Goal: Task Accomplishment & Management: Manage account settings

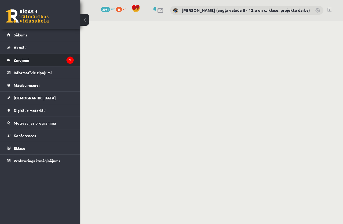
click at [56, 56] on legend "Ziņojumi 1" at bounding box center [44, 60] width 60 height 12
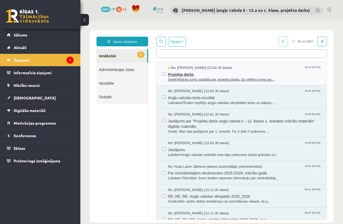
click at [226, 79] on span "Sveiki!Rakstu jums saistībā par projekta darbu. Es vēlējos jums paj..." at bounding box center [245, 79] width 154 height 5
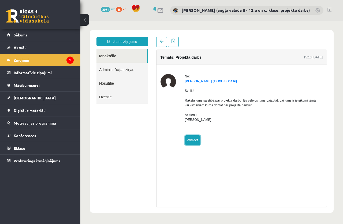
click at [192, 138] on link "Atbildēt" at bounding box center [193, 140] width 16 height 10
type input "**********"
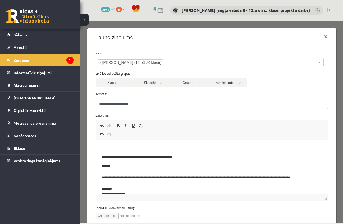
click at [122, 149] on p "Editor, wiswyg-editor-47433969575080-1759940563-297" at bounding box center [211, 149] width 221 height 6
drag, startPoint x: 158, startPoint y: 148, endPoint x: 97, endPoint y: 147, distance: 61.2
click at [97, 147] on html "**********" at bounding box center [212, 175] width 232 height 68
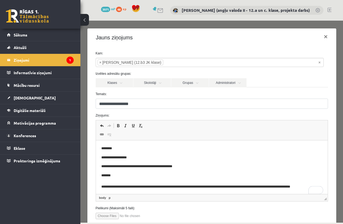
click at [312, 131] on span "Editor toolbars Undo Keyboard shortcut Ctrl+Z Redo Keyboard shortcut Ctrl+Y Bol…" at bounding box center [212, 130] width 232 height 20
drag, startPoint x: 141, startPoint y: 157, endPoint x: 95, endPoint y: 148, distance: 47.3
click at [96, 148] on html "**********" at bounding box center [212, 179] width 232 height 77
click at [184, 148] on p "**********" at bounding box center [207, 149] width 213 height 6
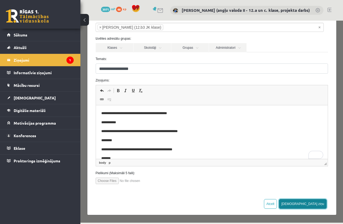
click at [318, 204] on button "Sūtīt ziņu" at bounding box center [303, 204] width 48 height 10
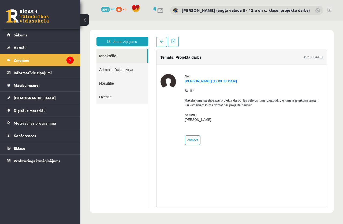
click at [47, 59] on legend "Ziņojumi 1" at bounding box center [44, 60] width 60 height 12
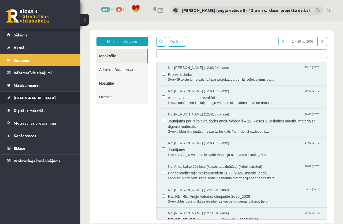
click at [22, 97] on span "[DEMOGRAPHIC_DATA]" at bounding box center [35, 98] width 42 height 5
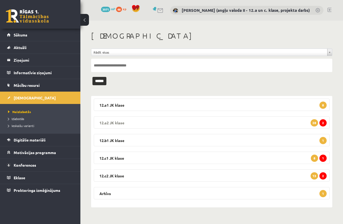
click at [257, 119] on legend "12.a2 JK klase 2 28" at bounding box center [212, 122] width 236 height 12
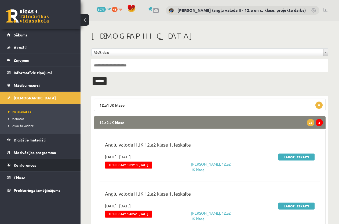
click at [33, 166] on span "Konferences" at bounding box center [25, 165] width 23 height 5
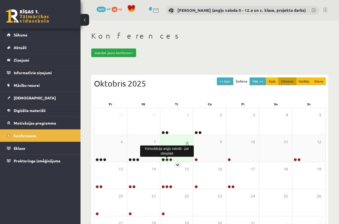
click at [166, 159] on link at bounding box center [166, 159] width 3 height 3
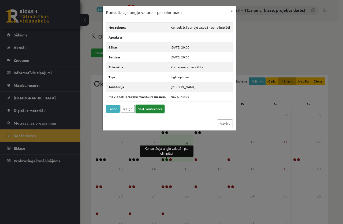
click at [154, 109] on link "Sākt konferenci" at bounding box center [150, 109] width 29 height 8
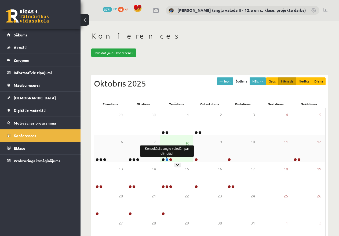
click at [167, 158] on link at bounding box center [166, 159] width 3 height 3
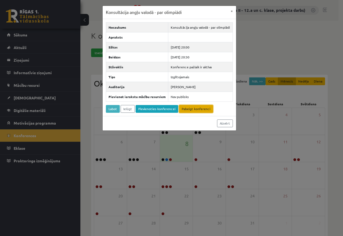
click at [193, 108] on link "Pabeigt konferenci" at bounding box center [196, 109] width 34 height 8
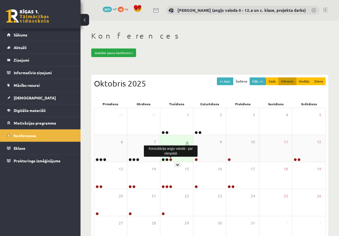
click at [170, 160] on link at bounding box center [170, 159] width 3 height 3
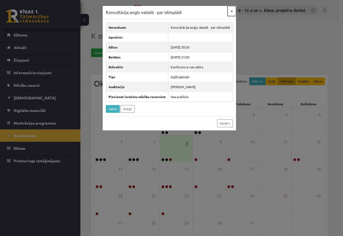
click at [230, 10] on button "×" at bounding box center [232, 11] width 9 height 10
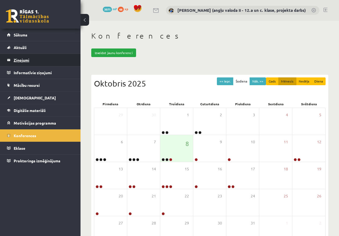
click at [18, 59] on legend "Ziņojumi 0" at bounding box center [44, 60] width 60 height 12
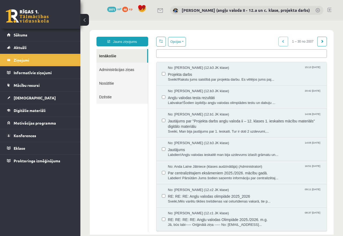
click at [102, 83] on link "Nosūtītie" at bounding box center [123, 83] width 52 height 14
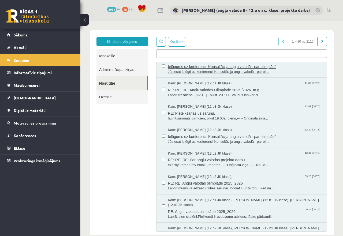
scroll to position [295, 0]
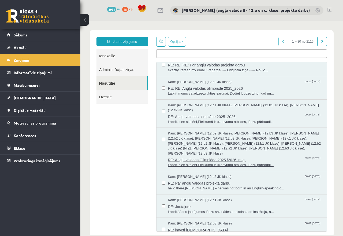
click at [238, 141] on span "Kam: Megija Līdaka (12.b2 JK klase), Elza Veinberga (12.b3 JK klase), Patrīcija…" at bounding box center [245, 143] width 154 height 25
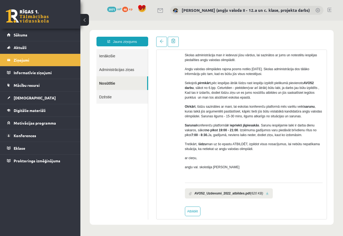
scroll to position [149, 0]
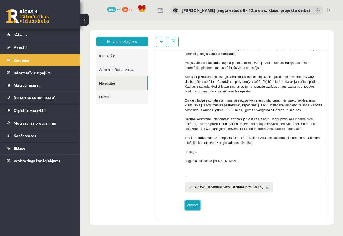
click at [193, 206] on link "Atbildēt" at bounding box center [193, 206] width 16 height 10
type input "**********"
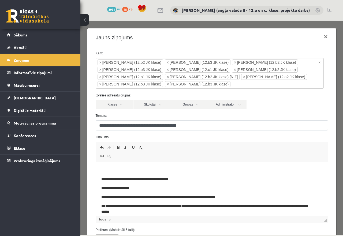
click at [112, 169] on p "Editor, wiswyg-editor-47433884430120-1759943995-504" at bounding box center [211, 171] width 221 height 6
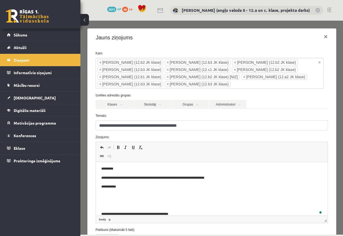
scroll to position [1, 0]
click at [102, 179] on p "**********" at bounding box center [207, 178] width 213 height 6
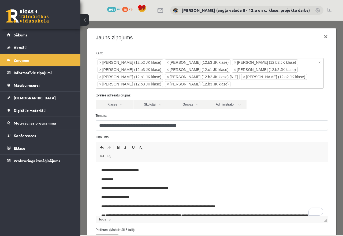
scroll to position [0, 0]
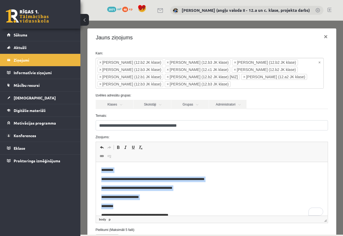
drag, startPoint x: 108, startPoint y: 204, endPoint x: 109, endPoint y: 308, distance: 104.4
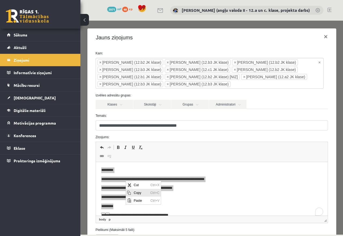
click at [139, 193] on span "Copy" at bounding box center [141, 193] width 17 height 8
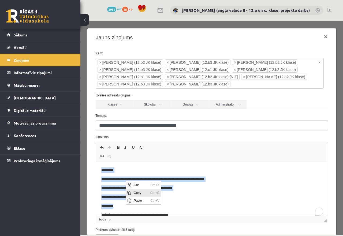
copy body "**********"
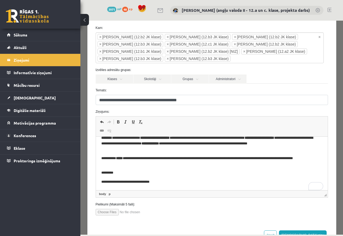
scroll to position [45, 0]
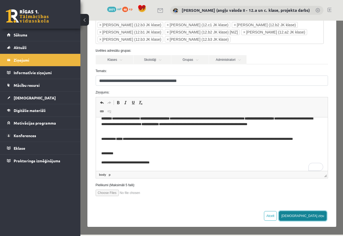
click at [312, 214] on button "Sūtīt ziņu" at bounding box center [303, 216] width 48 height 10
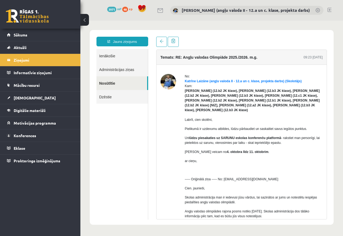
scroll to position [0, 0]
click at [19, 60] on legend "Ziņojumi 0" at bounding box center [44, 60] width 60 height 12
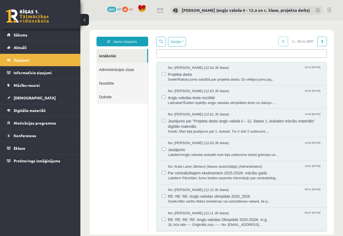
click at [111, 82] on link "Nosūtītie" at bounding box center [123, 83] width 52 height 14
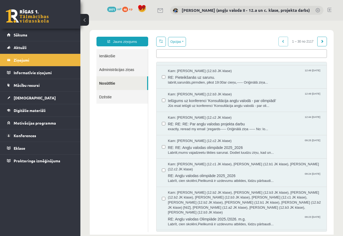
scroll to position [295, 0]
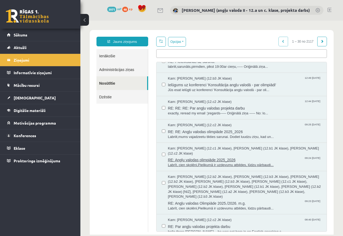
click at [217, 161] on span "RE: Angļu valodas olimpiāde 2025_2026" at bounding box center [245, 159] width 154 height 7
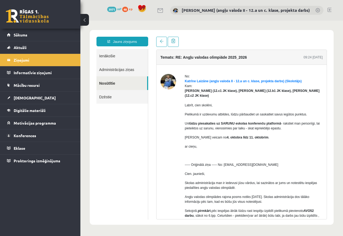
scroll to position [0, 0]
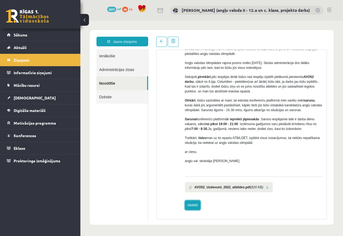
click at [191, 205] on link "Atbildēt" at bounding box center [193, 206] width 16 height 10
type input "**********"
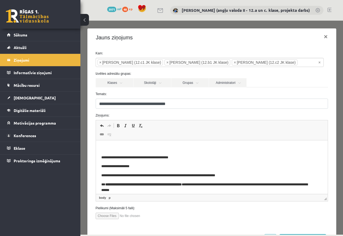
click at [107, 146] on p "Editor, wiswyg-editor-47433799847280-1759944195-241" at bounding box center [211, 149] width 221 height 6
click at [120, 151] on span "Paste" at bounding box center [121, 150] width 17 height 8
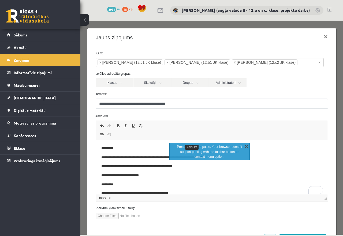
click at [247, 145] on link "X" at bounding box center [246, 146] width 5 height 5
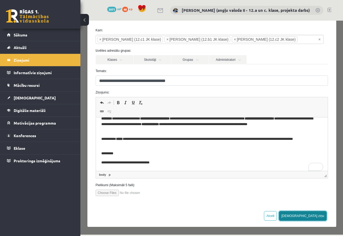
click at [318, 215] on button "[DEMOGRAPHIC_DATA] ziņu" at bounding box center [303, 216] width 48 height 10
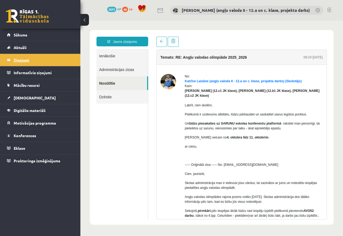
click at [23, 60] on legend "Ziņojumi 0" at bounding box center [44, 60] width 60 height 12
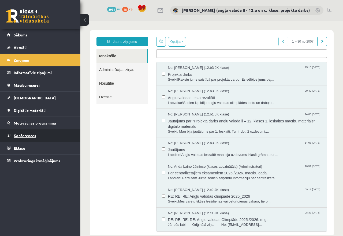
click at [20, 134] on span "Konferences" at bounding box center [25, 135] width 23 height 5
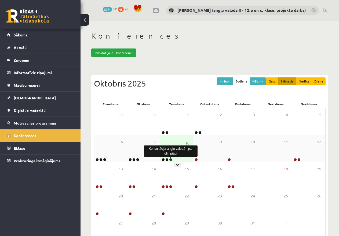
click at [171, 159] on link at bounding box center [170, 159] width 3 height 3
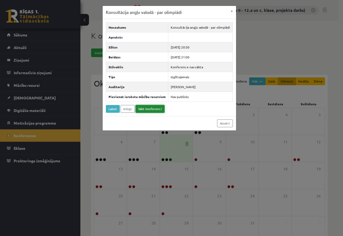
click at [155, 108] on link "Sākt konferenci" at bounding box center [150, 109] width 29 height 8
click at [232, 10] on button "×" at bounding box center [232, 11] width 9 height 10
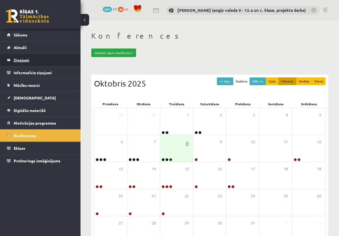
click at [24, 60] on legend "Ziņojumi 0" at bounding box center [44, 60] width 60 height 12
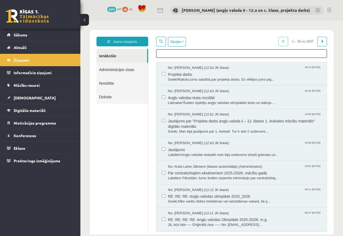
click at [166, 54] on ul at bounding box center [242, 53] width 171 height 6
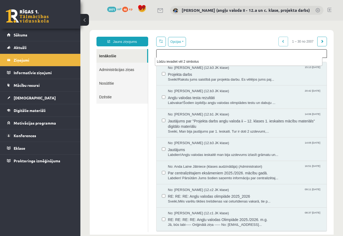
type input "*"
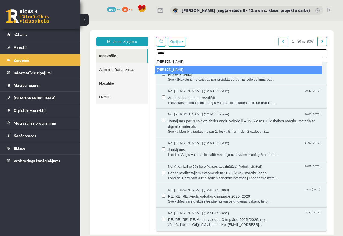
type input "*****"
select select "*****"
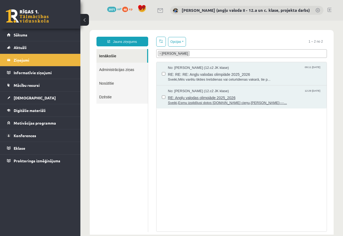
click at [211, 101] on span "Sveiki,Esmu izpildījusi dotos uzdevumus.Ar cieņu,Kristīne Ozola----..." at bounding box center [245, 103] width 154 height 5
click at [197, 76] on span "RE: RE: RE: Angļu valodas olimpiāde 2025_2026" at bounding box center [245, 74] width 154 height 7
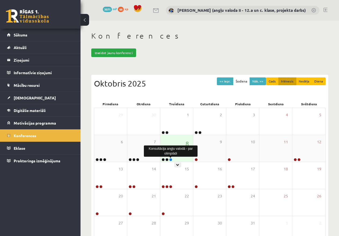
click at [171, 159] on link at bounding box center [170, 159] width 3 height 3
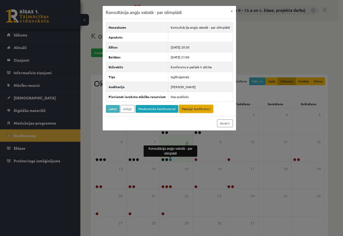
click at [189, 108] on link "Pabeigt konferenci" at bounding box center [196, 109] width 34 height 8
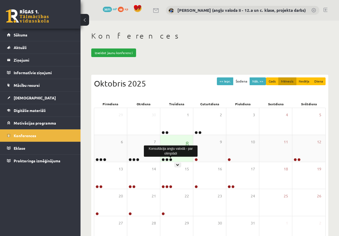
click at [170, 160] on link at bounding box center [170, 159] width 3 height 3
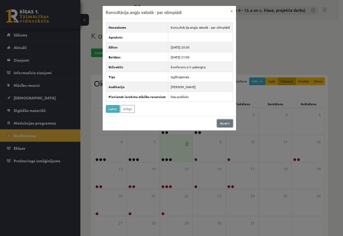
click at [225, 123] on link "Aizvērt" at bounding box center [225, 124] width 16 height 8
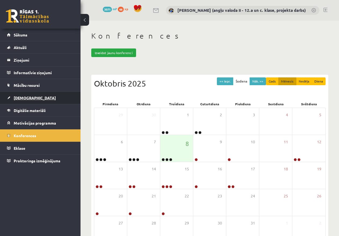
click at [23, 98] on span "[DEMOGRAPHIC_DATA]" at bounding box center [35, 98] width 42 height 5
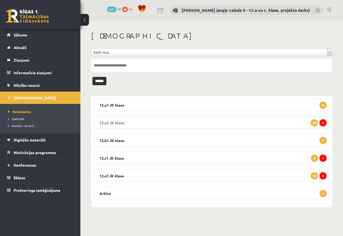
click at [184, 120] on legend "12.a2 JK klase 2 28" at bounding box center [212, 122] width 236 height 12
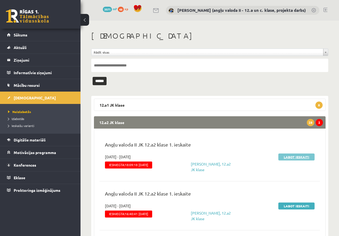
click at [302, 156] on link "Labot ieskaiti" at bounding box center [296, 157] width 36 height 7
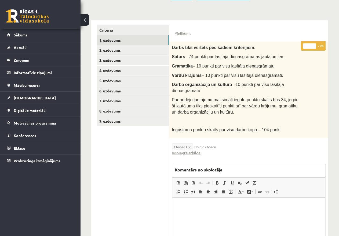
click at [108, 38] on link "1. uzdevums" at bounding box center [133, 40] width 72 height 10
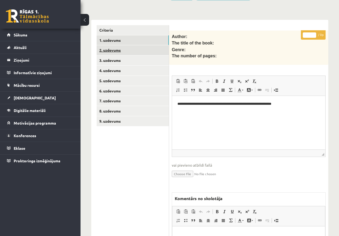
click at [127, 48] on link "2. uzdevums" at bounding box center [133, 50] width 72 height 10
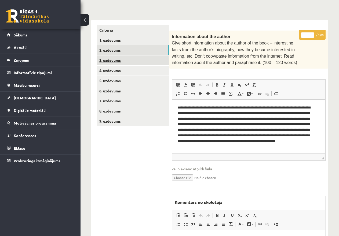
click at [126, 59] on link "3. uzdevums" at bounding box center [133, 61] width 72 height 10
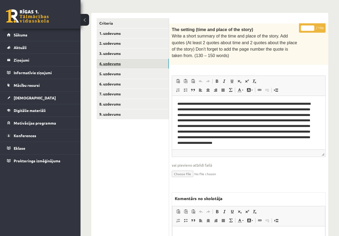
click at [116, 61] on link "4. uzdevums" at bounding box center [133, 64] width 72 height 10
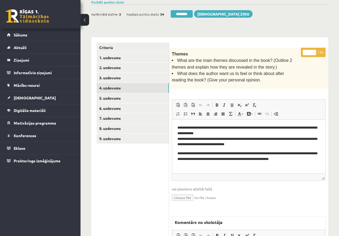
scroll to position [93, 0]
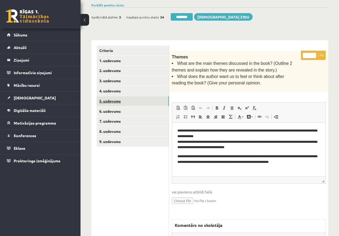
click at [113, 99] on link "5. uzdevums" at bounding box center [133, 101] width 72 height 10
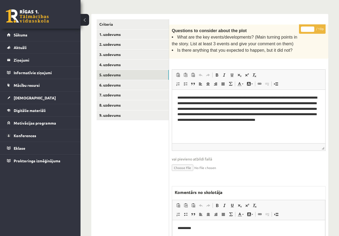
scroll to position [0, 0]
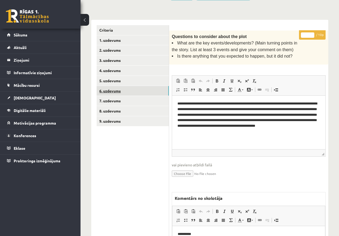
click at [113, 90] on link "6. uzdevums" at bounding box center [133, 91] width 72 height 10
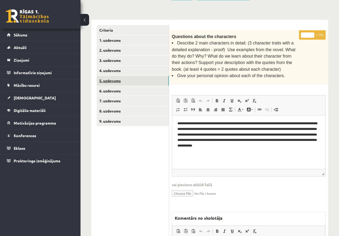
click at [113, 80] on link "5. uzdevums" at bounding box center [133, 81] width 72 height 10
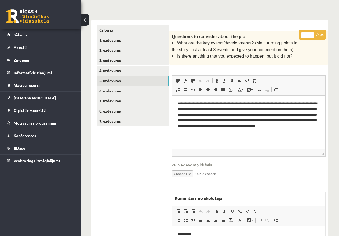
type input "*"
click at [313, 33] on input "*" at bounding box center [307, 34] width 13 height 5
click at [135, 89] on link "6. uzdevums" at bounding box center [133, 91] width 72 height 10
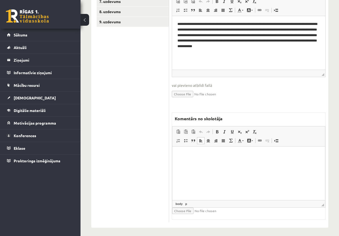
click at [202, 158] on html at bounding box center [248, 155] width 153 height 16
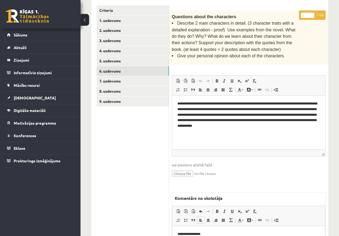
scroll to position [105, 0]
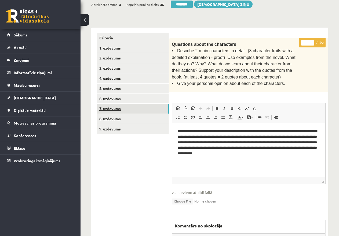
click at [126, 107] on link "7. uzdevums" at bounding box center [133, 109] width 72 height 10
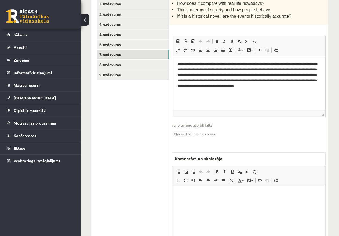
scroll to position [200, 0]
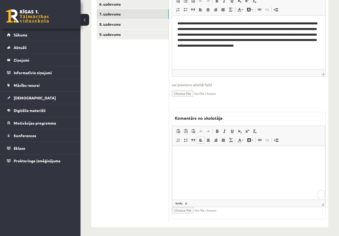
click at [234, 153] on p "Editor, wiswyg-editor-47433874932080-1759946506-133" at bounding box center [249, 154] width 142 height 6
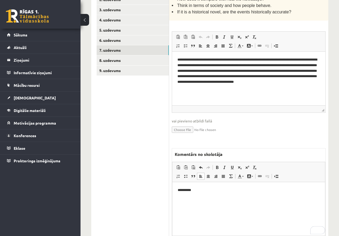
scroll to position [93, 0]
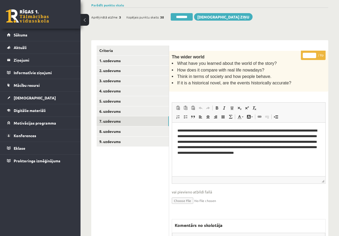
click at [307, 55] on input "*" at bounding box center [309, 55] width 13 height 5
type input "*"
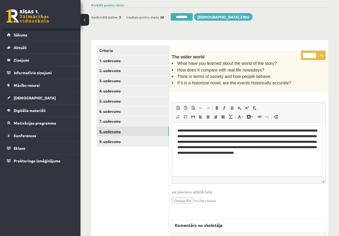
click at [118, 130] on link "8. uzdevums" at bounding box center [133, 132] width 72 height 10
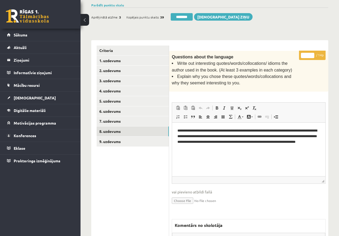
drag, startPoint x: 307, startPoint y: 55, endPoint x: 301, endPoint y: 54, distance: 6.8
click at [301, 54] on input "*" at bounding box center [307, 55] width 13 height 5
drag, startPoint x: 308, startPoint y: 53, endPoint x: 304, endPoint y: 53, distance: 3.5
click at [304, 53] on input "*" at bounding box center [307, 55] width 13 height 5
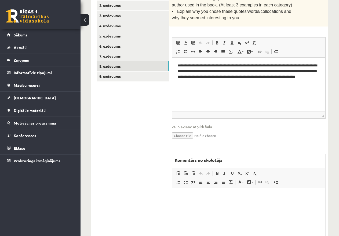
scroll to position [173, 0]
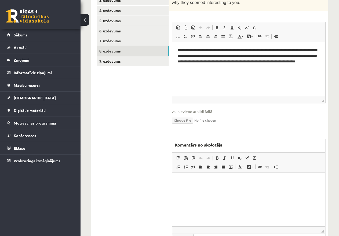
type input "*"
click at [202, 180] on p "Editor, wiswyg-editor-47433940816640-1759946535-7" at bounding box center [249, 181] width 142 height 6
click at [113, 61] on link "9. uzdevums" at bounding box center [133, 61] width 72 height 10
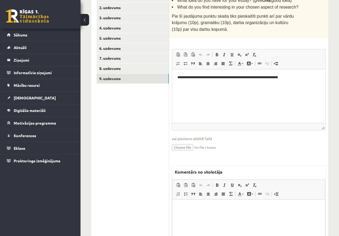
scroll to position [210, 0]
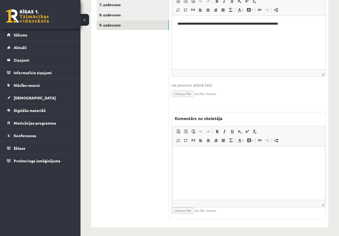
click at [200, 159] on html at bounding box center [248, 155] width 153 height 16
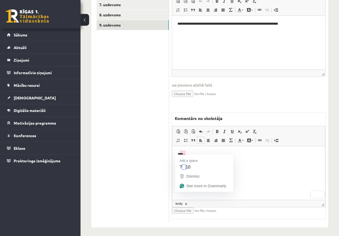
click at [181, 153] on p "****" at bounding box center [249, 155] width 142 height 6
click at [189, 156] on p "****" at bounding box center [249, 155] width 142 height 6
click at [205, 158] on html "******" at bounding box center [248, 155] width 153 height 16
click at [213, 162] on p "**********" at bounding box center [249, 164] width 142 height 6
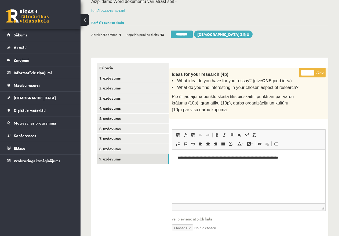
scroll to position [49, 0]
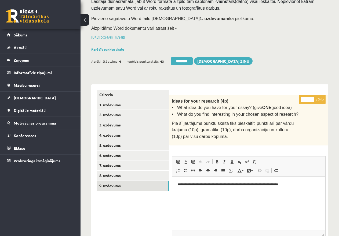
click at [305, 99] on input "*" at bounding box center [307, 99] width 13 height 5
type input "**"
click at [110, 132] on link "4. uzdevums" at bounding box center [133, 135] width 72 height 10
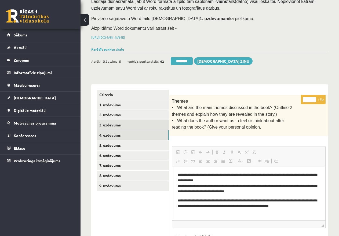
scroll to position [0, 0]
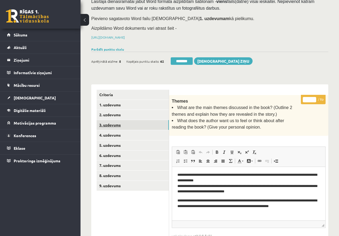
click at [117, 123] on link "3. uzdevums" at bounding box center [133, 125] width 72 height 10
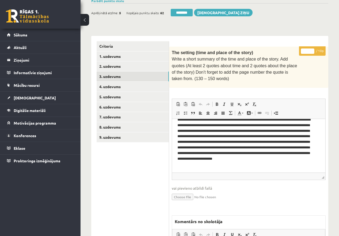
scroll to position [102, 0]
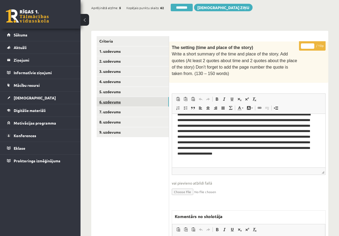
click at [108, 101] on link "6. uzdevums" at bounding box center [133, 102] width 72 height 10
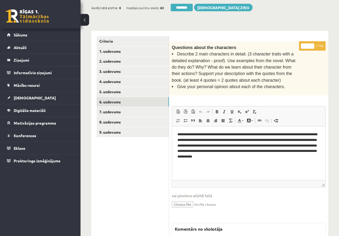
scroll to position [0, 0]
type input "*"
click at [313, 44] on input "*" at bounding box center [307, 45] width 13 height 5
click at [113, 112] on link "7. uzdevums" at bounding box center [133, 112] width 72 height 10
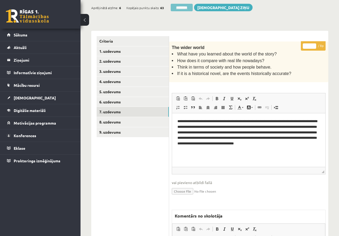
click at [189, 6] on input "********" at bounding box center [182, 8] width 22 height 8
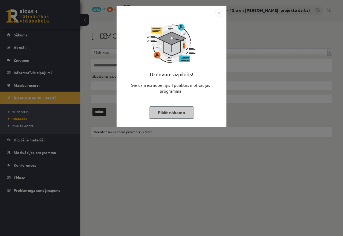
click at [177, 114] on button "Pildīt nākamo" at bounding box center [172, 113] width 44 height 12
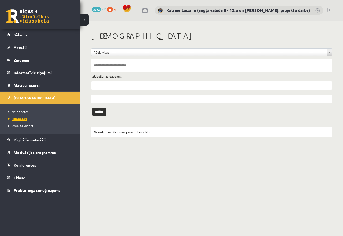
click at [24, 118] on span "Izlabotās" at bounding box center [17, 119] width 19 height 4
click at [26, 111] on span "Neizlabotās" at bounding box center [18, 112] width 20 height 4
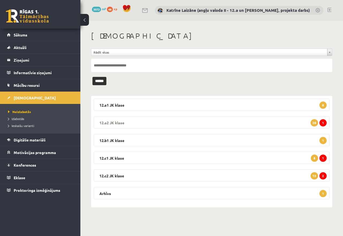
click at [290, 122] on legend "12.a2 [PERSON_NAME] 1 28" at bounding box center [212, 122] width 236 height 12
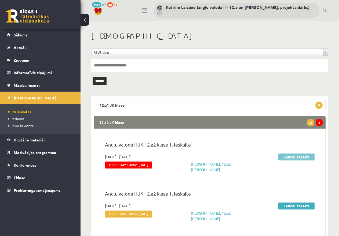
click at [297, 156] on link "Labot ieskaiti" at bounding box center [296, 157] width 36 height 7
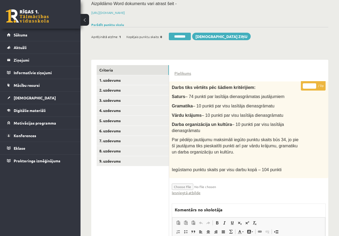
scroll to position [80, 0]
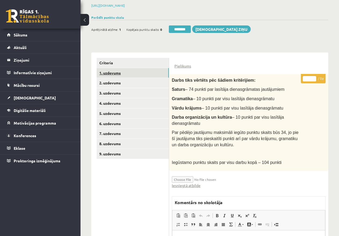
click at [126, 71] on link "1. uzdevums" at bounding box center [133, 73] width 72 height 10
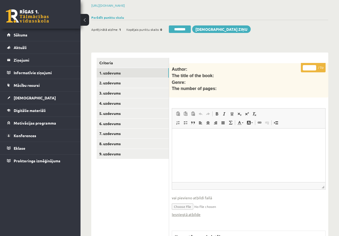
scroll to position [0, 0]
click at [191, 212] on link "Iesniegtā atbilde" at bounding box center [186, 215] width 29 height 6
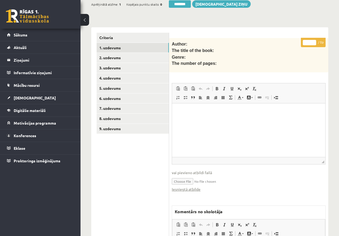
scroll to position [27, 0]
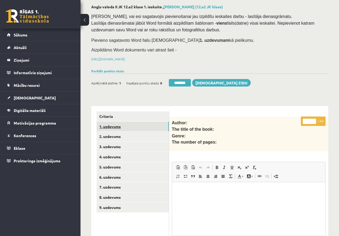
click at [112, 123] on link "1. uzdevums" at bounding box center [133, 127] width 72 height 10
click at [120, 133] on link "2. uzdevums" at bounding box center [133, 137] width 72 height 10
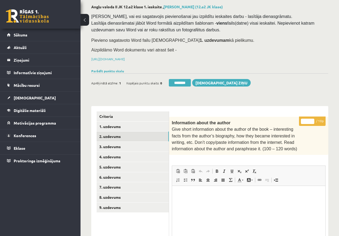
click at [303, 121] on input "*" at bounding box center [307, 121] width 13 height 5
type input "**"
click at [144, 146] on link "3. uzdevums" at bounding box center [133, 147] width 72 height 10
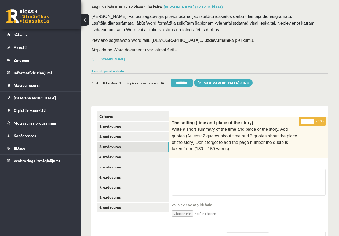
click at [302, 120] on input "*" at bounding box center [307, 121] width 13 height 5
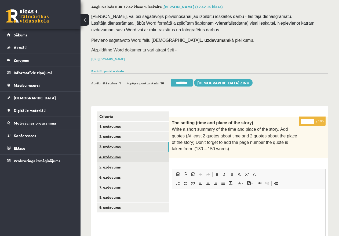
type input "**"
click at [121, 156] on link "4. uzdevums" at bounding box center [133, 157] width 72 height 10
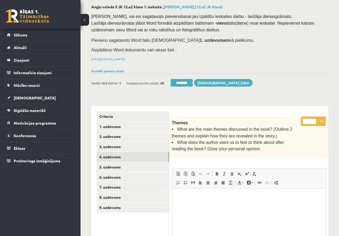
drag, startPoint x: 307, startPoint y: 122, endPoint x: 314, endPoint y: 122, distance: 7.5
click at [314, 122] on input "*" at bounding box center [309, 121] width 13 height 5
type input "*"
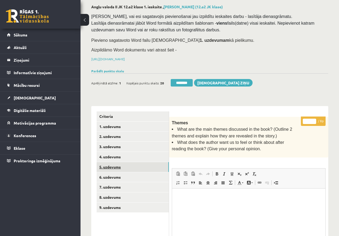
click at [126, 166] on link "5. uzdevums" at bounding box center [133, 167] width 72 height 10
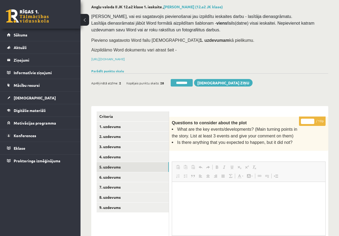
click at [305, 120] on input "*" at bounding box center [307, 121] width 13 height 5
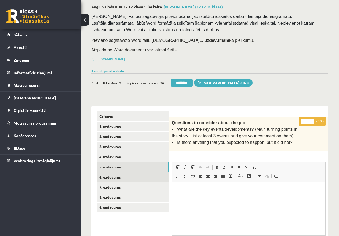
type input "**"
click at [126, 177] on link "6. uzdevums" at bounding box center [133, 178] width 72 height 10
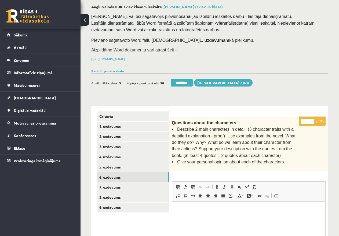
drag, startPoint x: 305, startPoint y: 121, endPoint x: 309, endPoint y: 120, distance: 4.1
click at [309, 120] on input "*" at bounding box center [307, 121] width 13 height 5
type input "*"
click at [133, 186] on link "7. uzdevums" at bounding box center [133, 187] width 72 height 10
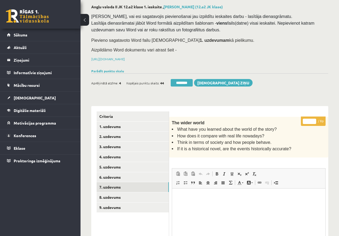
drag, startPoint x: 304, startPoint y: 121, endPoint x: 318, endPoint y: 121, distance: 14.2
click at [320, 121] on p "* / 8p" at bounding box center [313, 121] width 25 height 9
type input "*"
click at [137, 196] on link "8. uzdevums" at bounding box center [133, 198] width 72 height 10
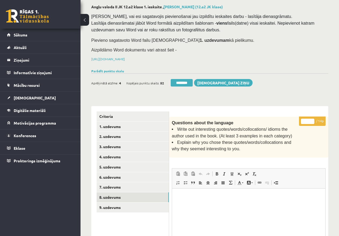
drag, startPoint x: 302, startPoint y: 121, endPoint x: 310, endPoint y: 121, distance: 8.0
click at [310, 121] on input "*" at bounding box center [307, 121] width 13 height 5
type input "**"
click at [116, 203] on link "9. uzdevums" at bounding box center [133, 208] width 72 height 10
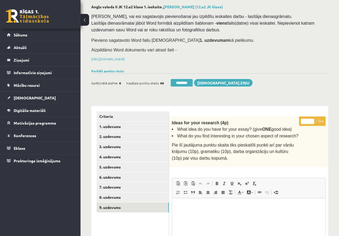
drag, startPoint x: 303, startPoint y: 122, endPoint x: 308, endPoint y: 123, distance: 5.1
click at [308, 123] on input "*" at bounding box center [307, 121] width 13 height 5
type input "**"
click at [116, 125] on link "1. uzdevums" at bounding box center [133, 127] width 72 height 10
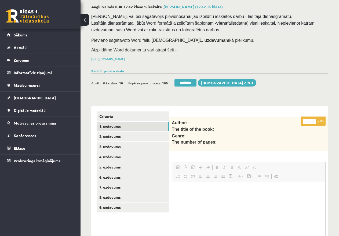
click at [195, 83] on input "********" at bounding box center [185, 83] width 22 height 8
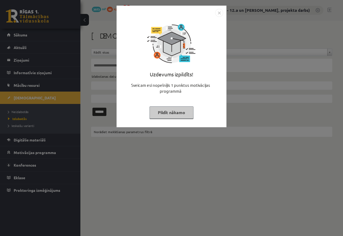
click at [172, 114] on button "Pildīt nākamo" at bounding box center [172, 113] width 44 height 12
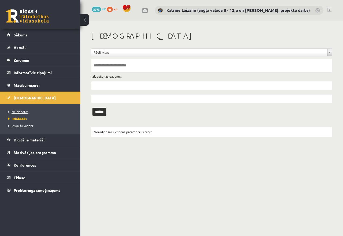
click at [26, 112] on span "Neizlabotās" at bounding box center [18, 112] width 20 height 4
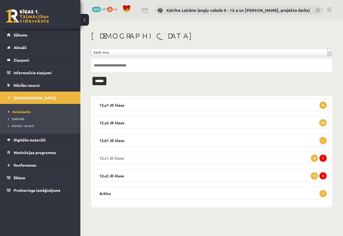
click at [216, 158] on legend "12.c1 JK klase 1 8" at bounding box center [212, 158] width 236 height 12
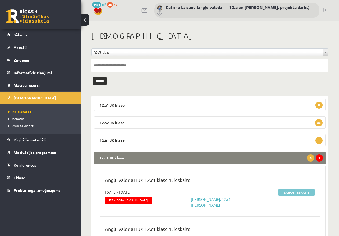
click at [298, 192] on link "Labot ieskaiti" at bounding box center [296, 192] width 36 height 7
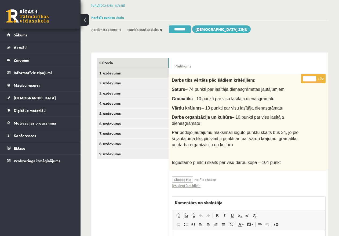
click at [109, 71] on link "1. uzdevums" at bounding box center [133, 73] width 72 height 10
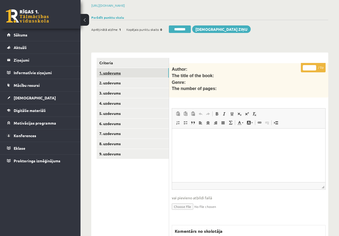
click at [115, 72] on link "1. uzdevums" at bounding box center [133, 73] width 72 height 10
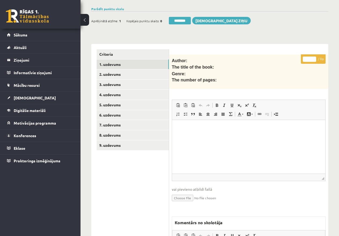
scroll to position [87, 0]
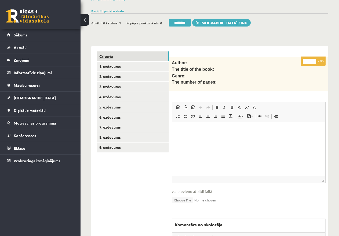
click at [111, 55] on link "Criteria" at bounding box center [133, 57] width 72 height 10
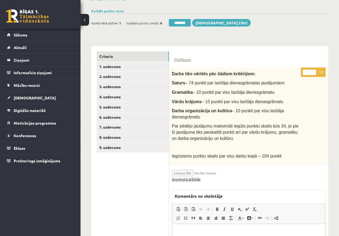
scroll to position [0, 0]
click at [185, 179] on link "Iesniegtā atbilde" at bounding box center [186, 180] width 29 height 6
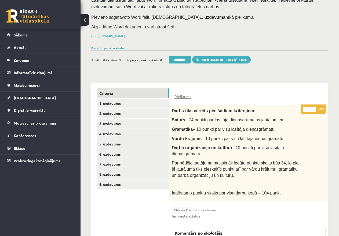
scroll to position [54, 0]
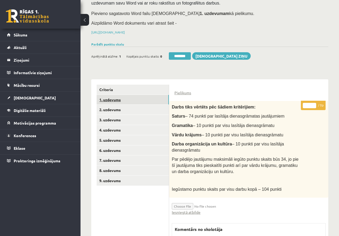
click at [120, 100] on link "1. uzdevums" at bounding box center [133, 100] width 72 height 10
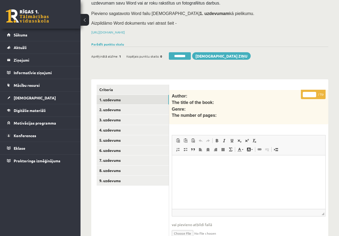
scroll to position [0, 0]
click at [120, 110] on link "2. uzdevums" at bounding box center [133, 110] width 72 height 10
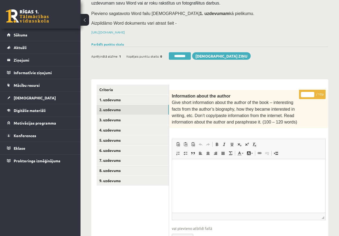
click at [304, 94] on input "*" at bounding box center [307, 94] width 13 height 5
type input "**"
click at [146, 120] on link "3. uzdevums" at bounding box center [133, 120] width 72 height 10
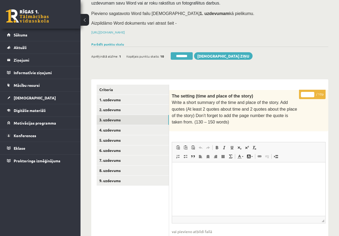
click at [303, 95] on input "*" at bounding box center [307, 94] width 13 height 5
type input "**"
click at [129, 129] on link "4. uzdevums" at bounding box center [133, 130] width 72 height 10
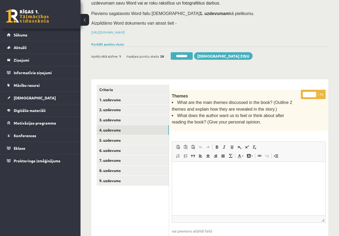
drag, startPoint x: 306, startPoint y: 93, endPoint x: 313, endPoint y: 93, distance: 7.0
click at [313, 93] on input "*" at bounding box center [309, 94] width 13 height 5
type input "*"
click at [116, 137] on link "5. uzdevums" at bounding box center [133, 140] width 72 height 10
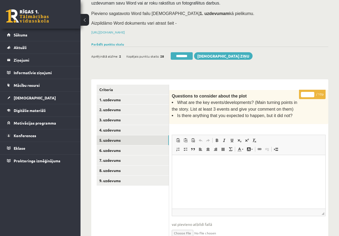
click at [303, 93] on input "*" at bounding box center [307, 94] width 13 height 5
type input "**"
click at [143, 148] on link "6. uzdevums" at bounding box center [133, 151] width 72 height 10
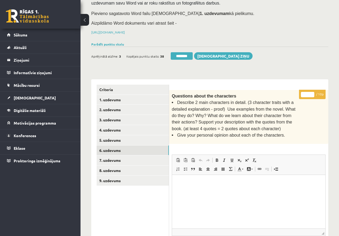
click at [303, 93] on input "*" at bounding box center [307, 94] width 13 height 5
type input "**"
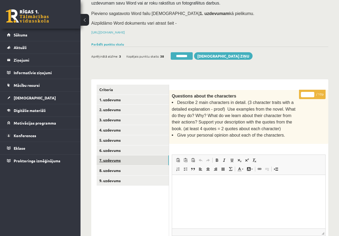
click at [140, 161] on link "7. uzdevums" at bounding box center [133, 161] width 72 height 10
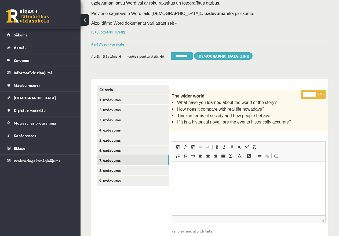
drag, startPoint x: 305, startPoint y: 94, endPoint x: 316, endPoint y: 95, distance: 10.7
click at [316, 95] on input "*" at bounding box center [309, 94] width 13 height 5
type input "*"
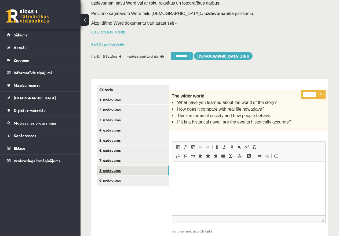
click at [133, 169] on link "8. uzdevums" at bounding box center [133, 171] width 72 height 10
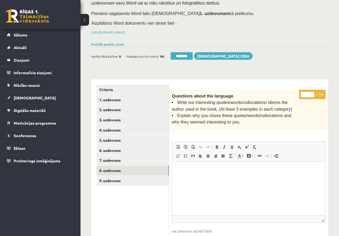
drag, startPoint x: 305, startPoint y: 93, endPoint x: 310, endPoint y: 93, distance: 5.9
click at [311, 93] on input "*" at bounding box center [307, 94] width 13 height 5
type input "**"
click at [124, 181] on link "9. uzdevums" at bounding box center [133, 181] width 72 height 10
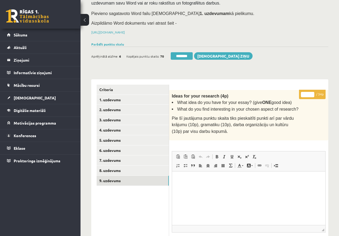
drag, startPoint x: 307, startPoint y: 94, endPoint x: 298, endPoint y: 94, distance: 9.9
click at [298, 94] on div "* / 34p Ideas for your research (4p) What idea do you have for your essay? (giv…" at bounding box center [248, 234] width 159 height 288
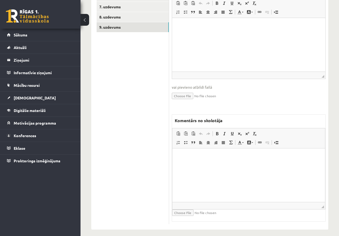
scroll to position [210, 0]
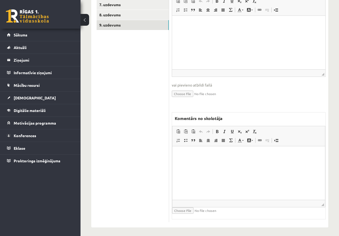
type input "**"
click at [203, 160] on html at bounding box center [248, 155] width 153 height 16
click at [208, 153] on p "**********" at bounding box center [249, 155] width 142 height 6
click at [207, 153] on p "**********" at bounding box center [249, 155] width 142 height 6
click at [257, 159] on html "**********" at bounding box center [248, 155] width 153 height 16
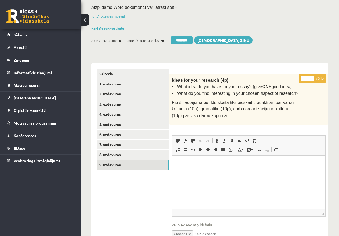
scroll to position [49, 0]
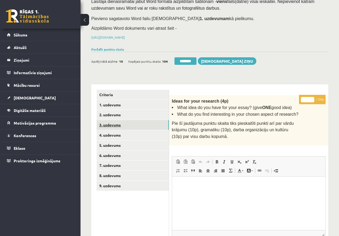
click at [122, 123] on link "3. uzdevums" at bounding box center [133, 125] width 72 height 10
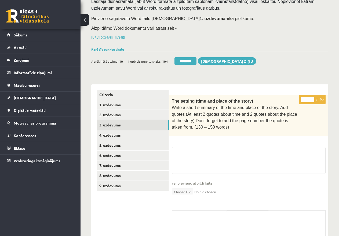
drag, startPoint x: 194, startPoint y: 60, endPoint x: 200, endPoint y: 16, distance: 43.9
click at [194, 60] on input "********" at bounding box center [185, 61] width 22 height 8
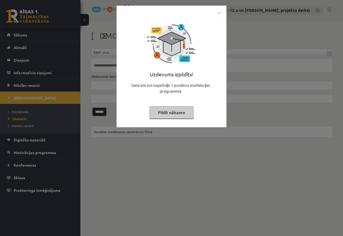
click at [178, 108] on button "Pildīt nākamo" at bounding box center [172, 113] width 44 height 12
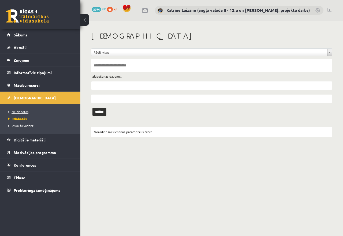
click at [22, 112] on span "Neizlabotās" at bounding box center [18, 112] width 20 height 4
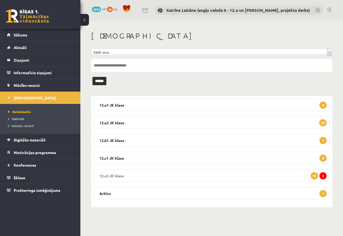
click at [226, 173] on legend "12.c2 [PERSON_NAME] 2 13" at bounding box center [212, 176] width 236 height 12
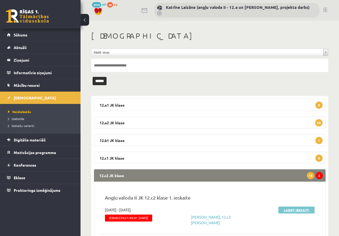
click at [301, 210] on link "Labot ieskaiti" at bounding box center [296, 210] width 36 height 7
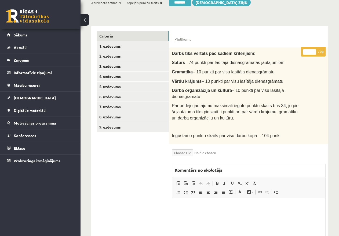
scroll to position [54, 0]
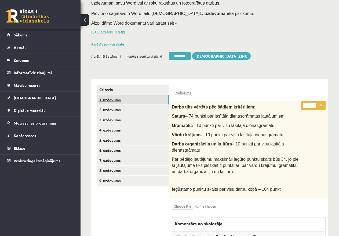
click at [118, 97] on link "1. uzdevums" at bounding box center [133, 100] width 72 height 10
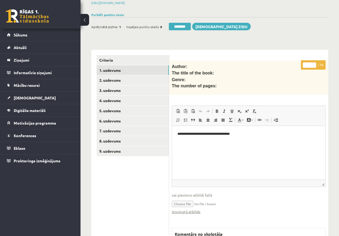
scroll to position [134, 0]
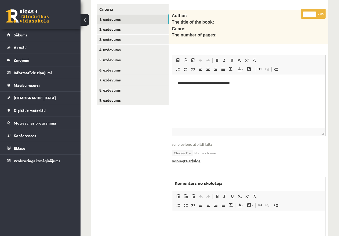
click at [189, 158] on link "Iesniegtā atbilde" at bounding box center [186, 161] width 29 height 6
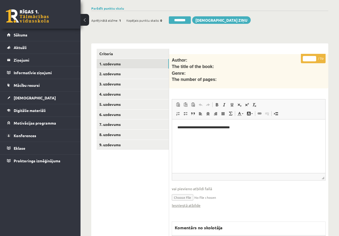
scroll to position [54, 0]
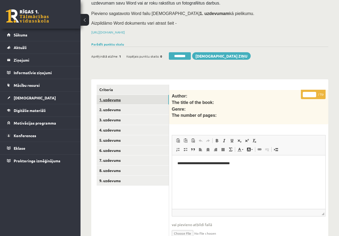
click at [121, 98] on link "1. uzdevums" at bounding box center [133, 100] width 72 height 10
click at [131, 107] on link "2. uzdevums" at bounding box center [133, 110] width 72 height 10
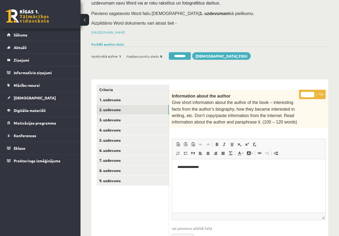
click at [305, 93] on input "*" at bounding box center [307, 94] width 13 height 5
type input "**"
click at [125, 117] on link "3. uzdevums" at bounding box center [133, 120] width 72 height 10
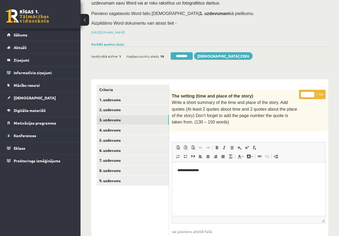
click at [304, 93] on input "*" at bounding box center [307, 94] width 13 height 5
type input "**"
click at [118, 129] on link "4. uzdevums" at bounding box center [133, 130] width 72 height 10
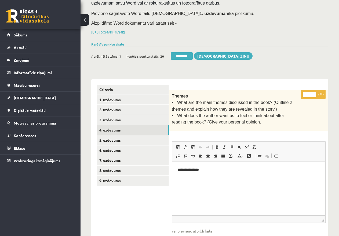
type input "*"
click at [313, 93] on input "*" at bounding box center [309, 94] width 13 height 5
click at [118, 138] on link "5. uzdevums" at bounding box center [133, 140] width 72 height 10
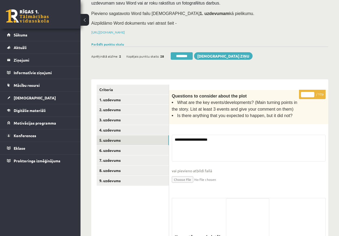
click at [303, 94] on input "*" at bounding box center [307, 94] width 13 height 5
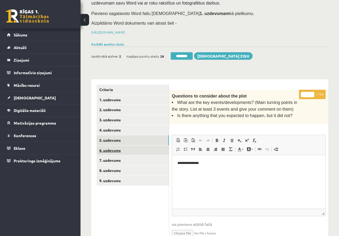
type input "**"
click at [105, 149] on link "6. uzdevums" at bounding box center [133, 151] width 72 height 10
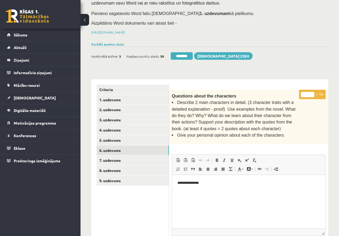
click at [305, 93] on input "*" at bounding box center [307, 94] width 13 height 5
type input "**"
click at [118, 159] on link "7. uzdevums" at bounding box center [133, 161] width 72 height 10
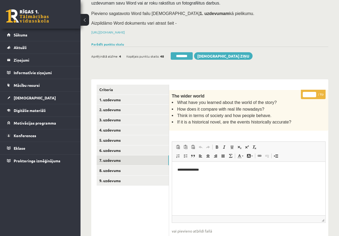
click at [318, 95] on p "* / 8p" at bounding box center [313, 94] width 25 height 9
type input "*"
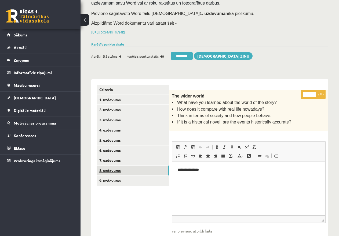
click at [140, 167] on link "8. uzdevums" at bounding box center [133, 171] width 72 height 10
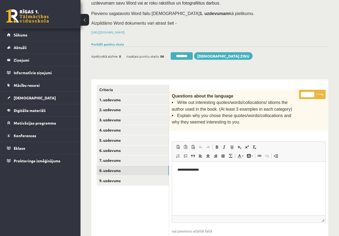
drag, startPoint x: 305, startPoint y: 93, endPoint x: 313, endPoint y: 94, distance: 9.1
click at [313, 95] on input "*" at bounding box center [307, 94] width 13 height 5
type input "**"
click at [131, 179] on link "9. uzdevums" at bounding box center [133, 181] width 72 height 10
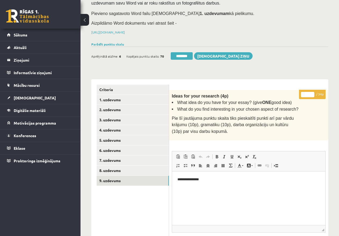
drag, startPoint x: 304, startPoint y: 93, endPoint x: 310, endPoint y: 93, distance: 5.6
click at [310, 93] on input "*" at bounding box center [307, 94] width 13 height 5
type input "**"
click at [107, 87] on link "Criteria" at bounding box center [133, 90] width 72 height 10
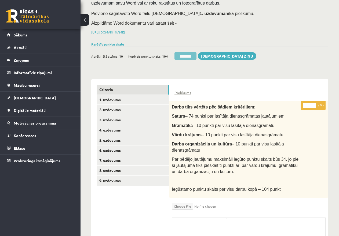
click at [183, 54] on input "********" at bounding box center [185, 56] width 22 height 8
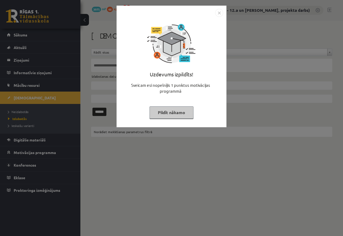
click at [166, 111] on button "Pildīt nākamo" at bounding box center [172, 113] width 44 height 12
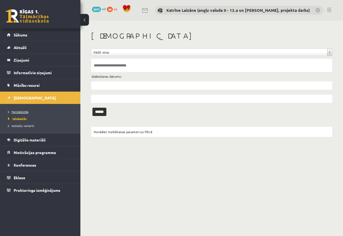
click at [20, 111] on span "Neizlabotās" at bounding box center [18, 112] width 20 height 4
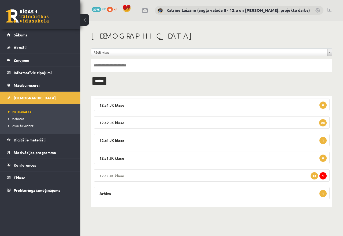
click at [148, 174] on legend "12.c2 [PERSON_NAME] 1 13" at bounding box center [212, 176] width 236 height 12
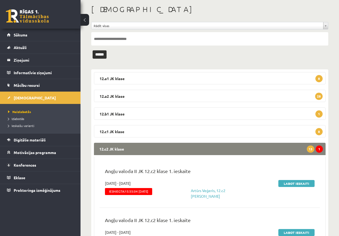
scroll to position [27, 0]
click at [292, 182] on link "Labot ieskaiti" at bounding box center [296, 183] width 36 height 7
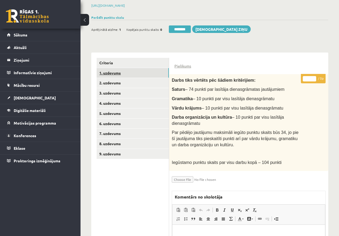
click at [112, 72] on link "1. uzdevums" at bounding box center [133, 73] width 72 height 10
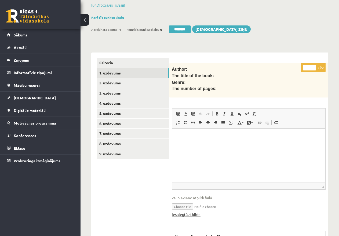
click at [193, 212] on link "Iesniegtā atbilde" at bounding box center [186, 215] width 29 height 6
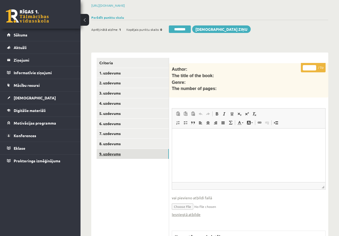
click at [113, 155] on link "9. uzdevums" at bounding box center [133, 154] width 72 height 10
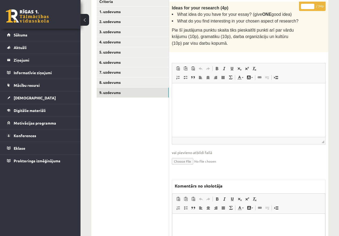
scroll to position [210, 0]
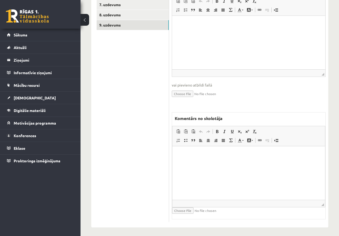
drag, startPoint x: 199, startPoint y: 157, endPoint x: 199, endPoint y: 161, distance: 4.0
click at [199, 160] on html at bounding box center [248, 155] width 153 height 16
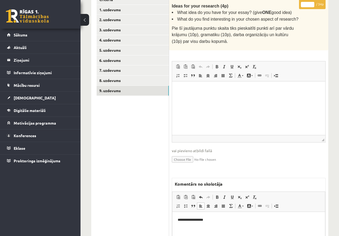
scroll to position [49, 0]
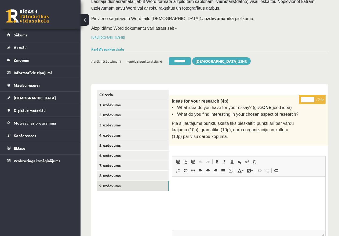
click at [305, 100] on input "*" at bounding box center [307, 99] width 13 height 5
type input "**"
click at [125, 174] on link "8. uzdevums" at bounding box center [133, 176] width 72 height 10
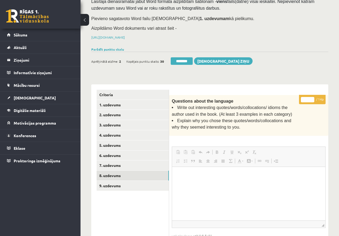
scroll to position [0, 0]
drag, startPoint x: 305, startPoint y: 99, endPoint x: 312, endPoint y: 98, distance: 7.3
click at [312, 98] on input "*" at bounding box center [307, 99] width 13 height 5
type input "**"
click at [122, 164] on link "7. uzdevums" at bounding box center [133, 166] width 72 height 10
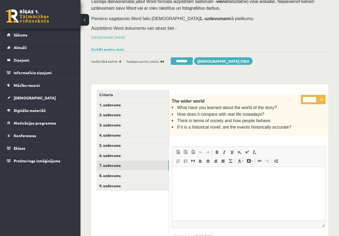
drag, startPoint x: 313, startPoint y: 98, endPoint x: 289, endPoint y: 102, distance: 24.6
type input "*"
click at [313, 98] on input "*" at bounding box center [309, 99] width 13 height 5
click at [115, 155] on link "6. uzdevums" at bounding box center [133, 156] width 72 height 10
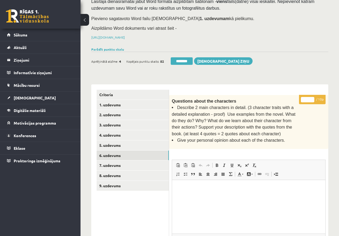
click at [303, 99] on input "*" at bounding box center [307, 99] width 13 height 5
type input "**"
click at [127, 144] on link "5. uzdevums" at bounding box center [133, 146] width 72 height 10
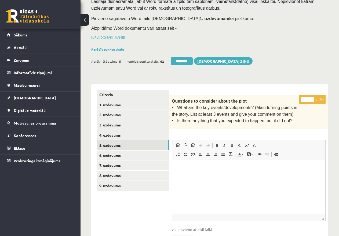
click at [304, 98] on input "*" at bounding box center [307, 99] width 13 height 5
type input "**"
click at [116, 133] on link "4. uzdevums" at bounding box center [133, 135] width 72 height 10
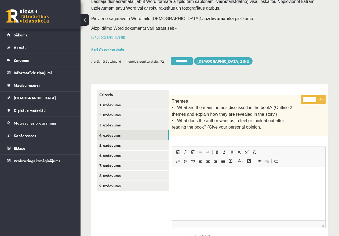
drag, startPoint x: 314, startPoint y: 97, endPoint x: 263, endPoint y: 107, distance: 51.8
type input "*"
click at [314, 97] on input "*" at bounding box center [309, 99] width 13 height 5
click at [123, 125] on link "3. uzdevums" at bounding box center [133, 125] width 72 height 10
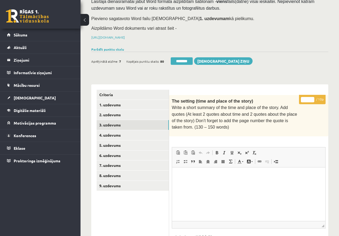
click at [302, 98] on input "*" at bounding box center [307, 99] width 13 height 5
type input "**"
click at [118, 112] on link "2. uzdevums" at bounding box center [133, 115] width 72 height 10
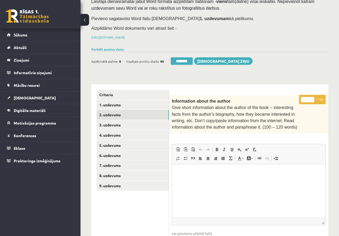
click at [303, 100] on input "*" at bounding box center [307, 99] width 13 height 5
type input "**"
click at [121, 104] on link "1. uzdevums" at bounding box center [133, 105] width 72 height 10
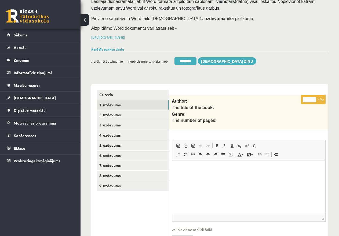
click at [108, 103] on link "1. uzdevums" at bounding box center [133, 105] width 72 height 10
click at [113, 48] on link "Parādīt punktu skalu" at bounding box center [107, 49] width 33 height 4
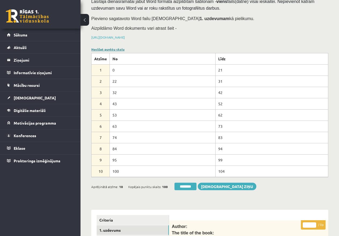
click at [113, 49] on link "Noslēpt punktu skalu" at bounding box center [107, 49] width 33 height 4
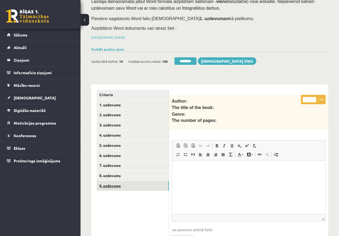
click at [118, 185] on link "9. uzdevums" at bounding box center [133, 186] width 72 height 10
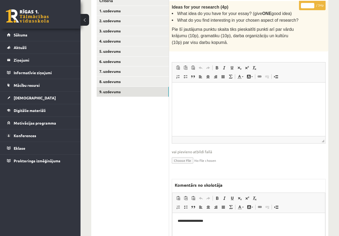
scroll to position [210, 0]
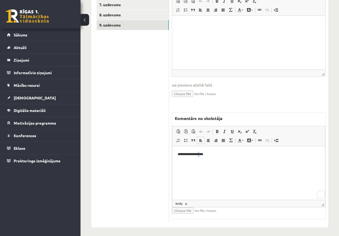
click at [200, 154] on p "**********" at bounding box center [249, 155] width 142 height 6
click at [209, 156] on p "**********" at bounding box center [249, 155] width 142 height 6
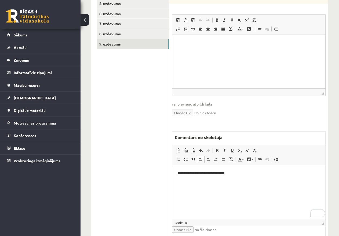
scroll to position [102, 0]
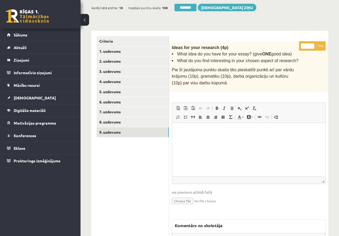
drag, startPoint x: 308, startPoint y: 45, endPoint x: 302, endPoint y: 43, distance: 6.2
click at [302, 43] on input "**" at bounding box center [307, 45] width 13 height 5
type input "**"
click at [311, 46] on input "**" at bounding box center [307, 45] width 13 height 5
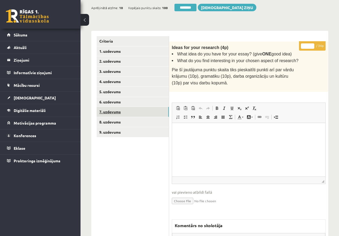
click at [123, 110] on link "7. uzdevums" at bounding box center [133, 112] width 72 height 10
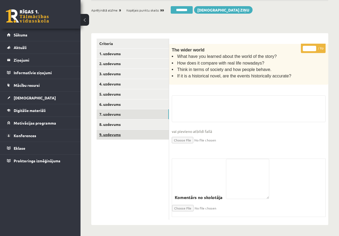
click at [112, 134] on link "9. uzdevums" at bounding box center [133, 135] width 72 height 10
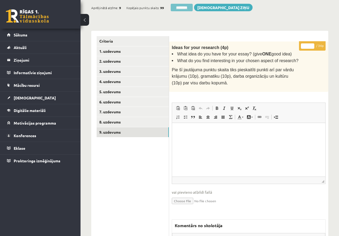
scroll to position [0, 0]
click at [180, 4] on input "********" at bounding box center [182, 8] width 22 height 8
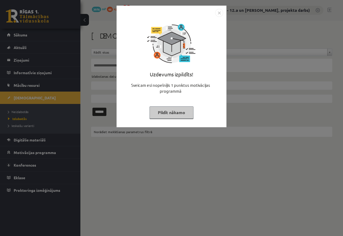
click at [165, 112] on button "Pildīt nākamo" at bounding box center [172, 113] width 44 height 12
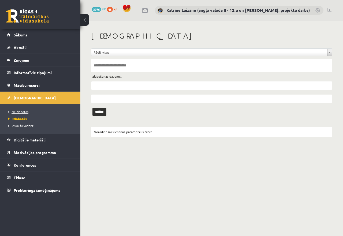
click at [18, 111] on span "Neizlabotās" at bounding box center [18, 112] width 20 height 4
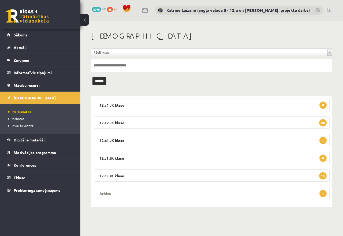
click at [228, 193] on legend "Arhīvs 1" at bounding box center [212, 193] width 236 height 12
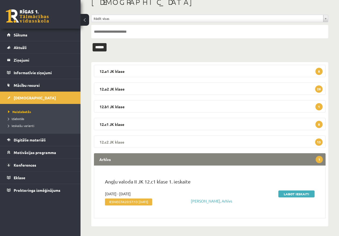
scroll to position [35, 0]
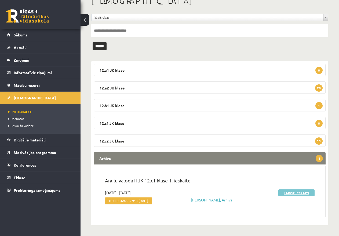
click at [295, 192] on link "Labot ieskaiti" at bounding box center [296, 193] width 36 height 7
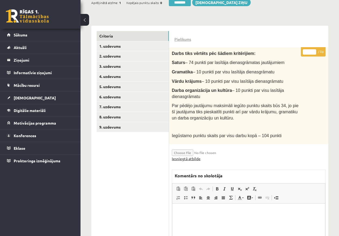
click at [191, 157] on link "Iesniegtā atbilde" at bounding box center [186, 159] width 29 height 6
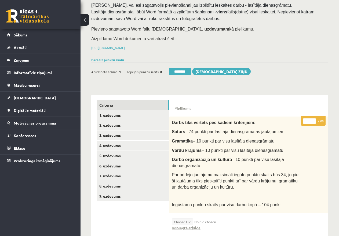
scroll to position [134, 0]
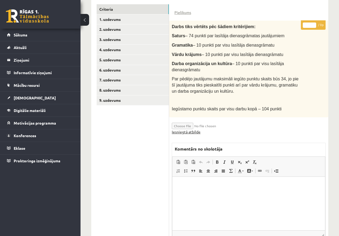
click at [180, 130] on link "Iesniegtā atbilde" at bounding box center [186, 132] width 29 height 6
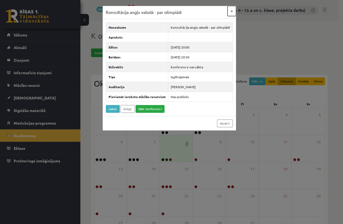
click at [232, 9] on button "×" at bounding box center [232, 11] width 9 height 10
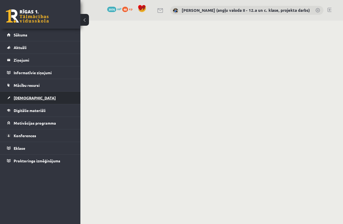
click at [24, 97] on span "[DEMOGRAPHIC_DATA]" at bounding box center [35, 98] width 42 height 5
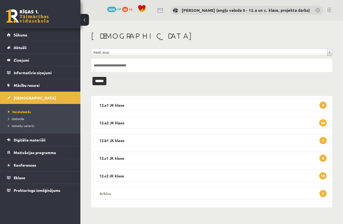
click at [174, 190] on legend "Arhīvs 1" at bounding box center [212, 193] width 236 height 12
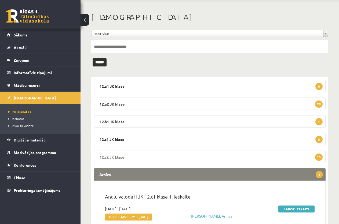
scroll to position [47, 0]
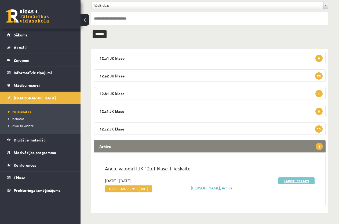
click at [300, 182] on link "Labot ieskaiti" at bounding box center [296, 181] width 36 height 7
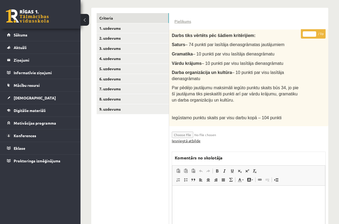
click at [194, 140] on link "Iesniegtā atbilde" at bounding box center [186, 141] width 29 height 6
click at [187, 196] on p "Editor, wiswyg-editor-47433860313120-1759948858-205" at bounding box center [249, 194] width 142 height 6
drag, startPoint x: 198, startPoint y: 199, endPoint x: 213, endPoint y: 208, distance: 17.8
click at [198, 199] on span "Paste" at bounding box center [201, 199] width 17 height 8
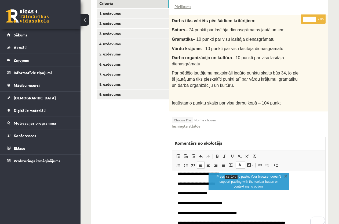
scroll to position [174, 0]
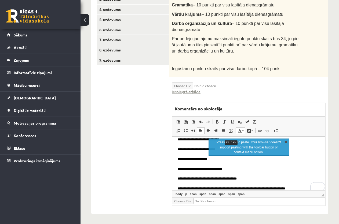
click at [287, 141] on link "X" at bounding box center [285, 141] width 5 height 5
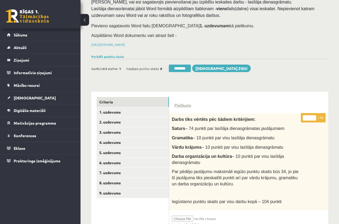
scroll to position [40, 0]
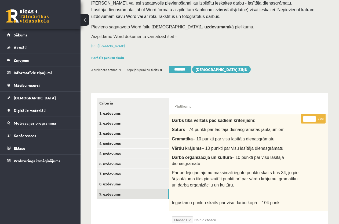
click at [111, 191] on link "9. uzdevums" at bounding box center [133, 194] width 72 height 10
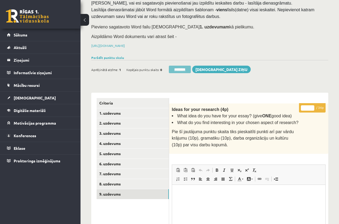
scroll to position [0, 0]
click at [180, 68] on input "********" at bounding box center [180, 70] width 22 height 8
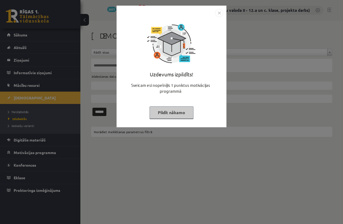
click at [174, 112] on button "Pildīt nākamo" at bounding box center [172, 113] width 44 height 12
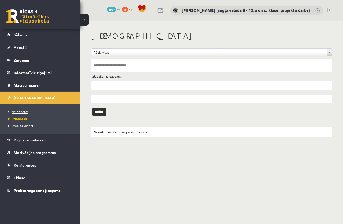
click at [25, 112] on span "Neizlabotās" at bounding box center [18, 112] width 20 height 4
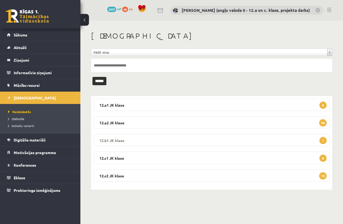
click at [219, 142] on legend "12.b1 JK klase 1" at bounding box center [212, 140] width 236 height 12
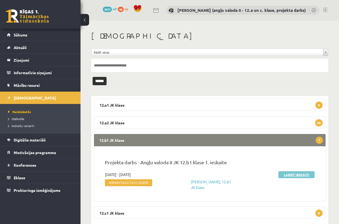
click at [301, 174] on link "Labot ieskaiti" at bounding box center [296, 174] width 36 height 7
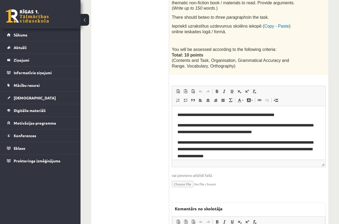
scroll to position [268, 0]
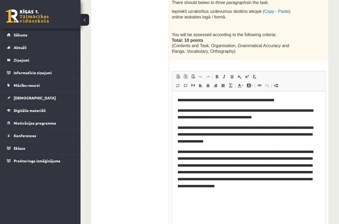
drag, startPoint x: 323, startPoint y: 145, endPoint x: 328, endPoint y: 230, distance: 85.7
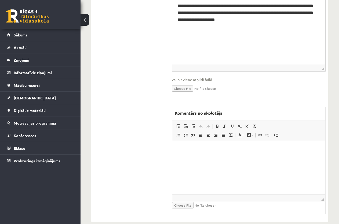
scroll to position [439, 0]
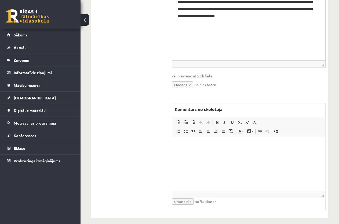
click at [213, 153] on html at bounding box center [248, 145] width 153 height 16
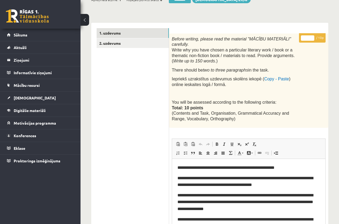
scroll to position [197, 0]
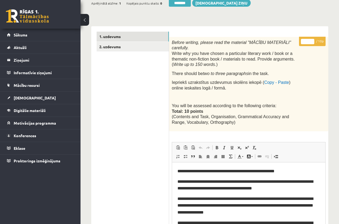
click at [312, 41] on input "**" at bounding box center [307, 41] width 13 height 5
type input "*"
click at [312, 42] on input "*" at bounding box center [307, 41] width 13 height 5
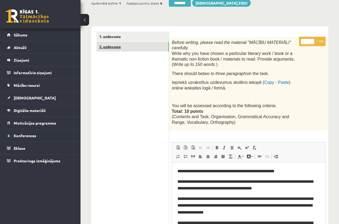
click at [116, 47] on link "2. uzdevums" at bounding box center [133, 47] width 72 height 10
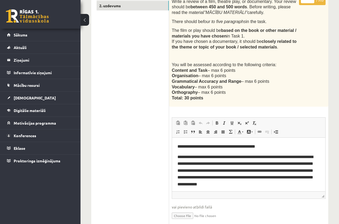
scroll to position [331, 0]
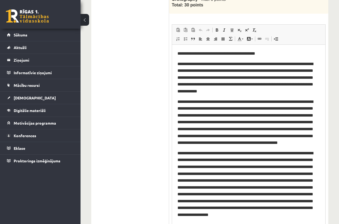
drag, startPoint x: 322, startPoint y: 102, endPoint x: 327, endPoint y: 234, distance: 131.8
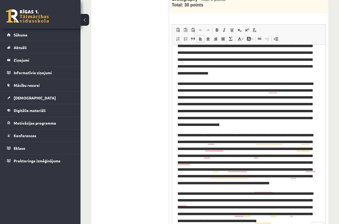
scroll to position [0, 0]
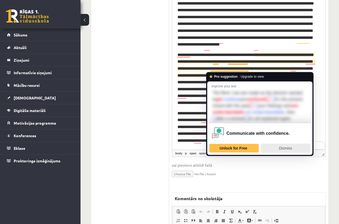
click at [290, 151] on span "Dismiss" at bounding box center [285, 148] width 13 height 4
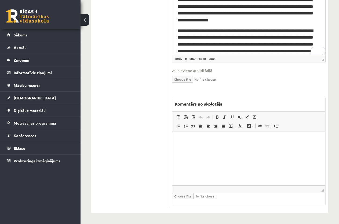
scroll to position [94, 0]
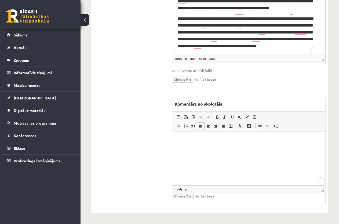
click at [206, 146] on html at bounding box center [248, 140] width 153 height 16
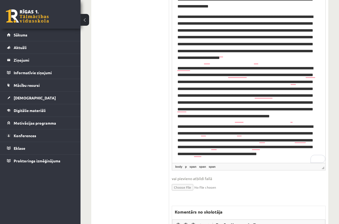
scroll to position [507, 0]
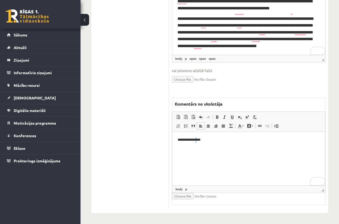
click at [198, 138] on p "**********" at bounding box center [249, 140] width 142 height 6
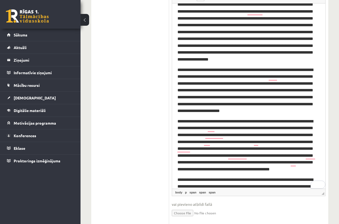
scroll to position [177, 0]
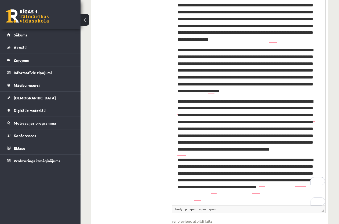
drag, startPoint x: 323, startPoint y: 60, endPoint x: 304, endPoint y: 212, distance: 153.3
click at [305, 213] on span "◢ Elements path body p span span span" at bounding box center [248, 209] width 153 height 7
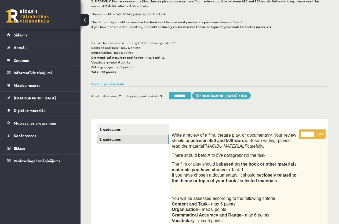
drag, startPoint x: 306, startPoint y: 135, endPoint x: 301, endPoint y: 133, distance: 5.5
click at [301, 133] on input "*" at bounding box center [307, 134] width 13 height 5
type input "**"
click at [127, 140] on link "2. uzdevums" at bounding box center [133, 140] width 72 height 10
click at [116, 129] on link "1. uzdevums" at bounding box center [133, 129] width 72 height 10
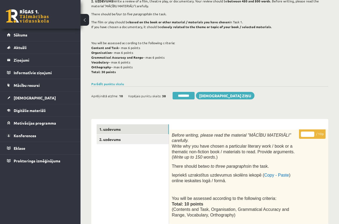
drag, startPoint x: 183, startPoint y: 96, endPoint x: 202, endPoint y: 3, distance: 95.0
click at [183, 96] on input "********" at bounding box center [184, 96] width 22 height 8
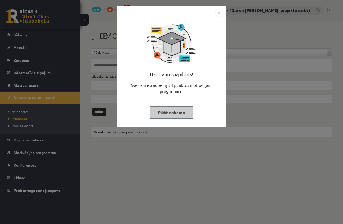
click at [177, 112] on button "Pildīt nākamo" at bounding box center [172, 113] width 44 height 12
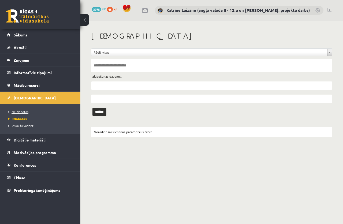
click at [18, 112] on span "Neizlabotās" at bounding box center [18, 112] width 20 height 4
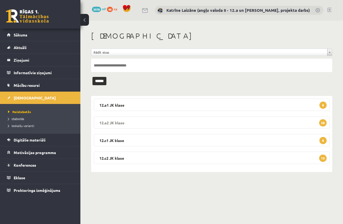
click at [208, 123] on legend "12.a2 [PERSON_NAME] 28" at bounding box center [212, 122] width 236 height 12
